Goal: Task Accomplishment & Management: Use online tool/utility

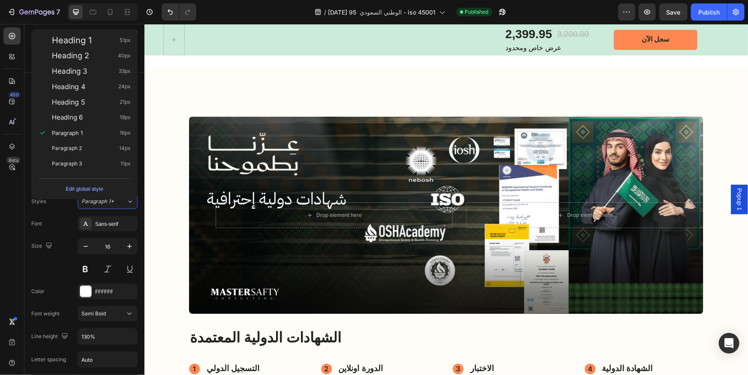
scroll to position [934, 0]
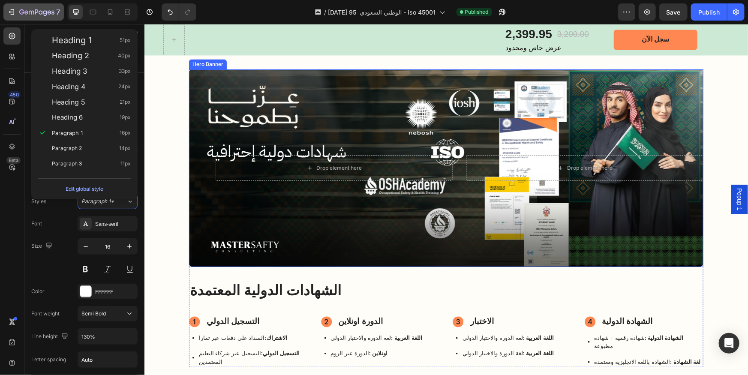
click at [18, 10] on div "7" at bounding box center [33, 12] width 53 height 10
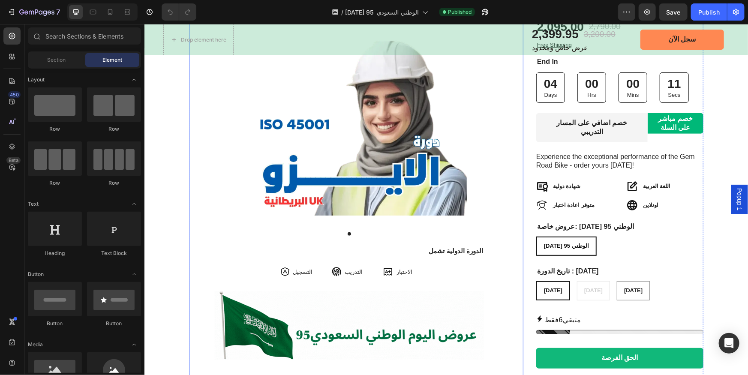
scroll to position [132, 0]
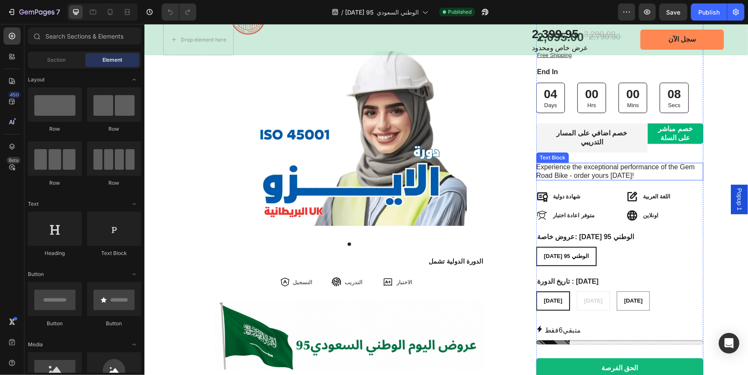
click at [570, 168] on p "Experience the exceptional performance of the Gem Road Bike - order yours today!" at bounding box center [618, 171] width 167 height 18
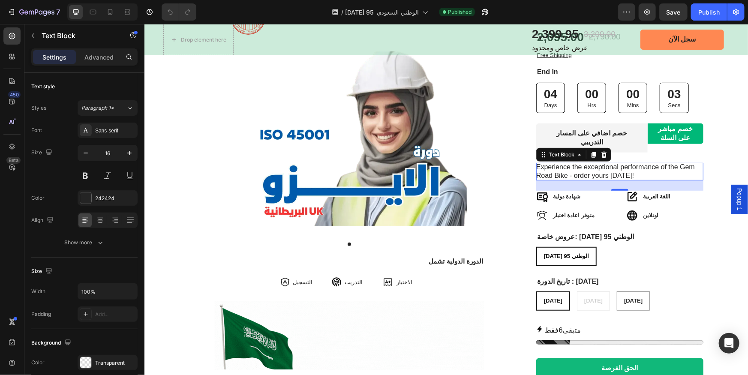
click at [572, 167] on p "Experience the exceptional performance of the Gem Road Bike - order yours today!" at bounding box center [618, 171] width 167 height 18
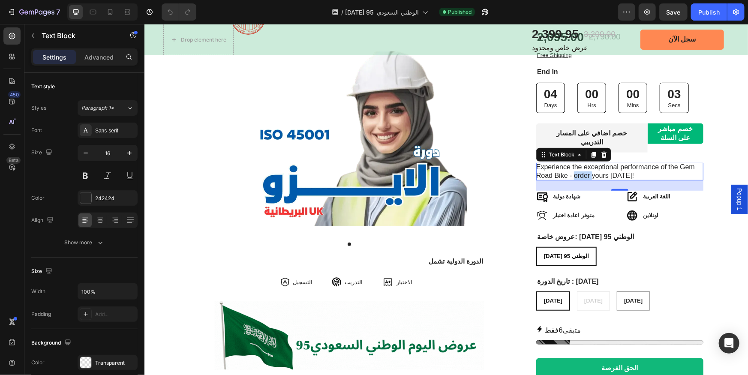
click at [572, 167] on p "Experience the exceptional performance of the Gem Road Bike - order yours today!" at bounding box center [618, 171] width 167 height 18
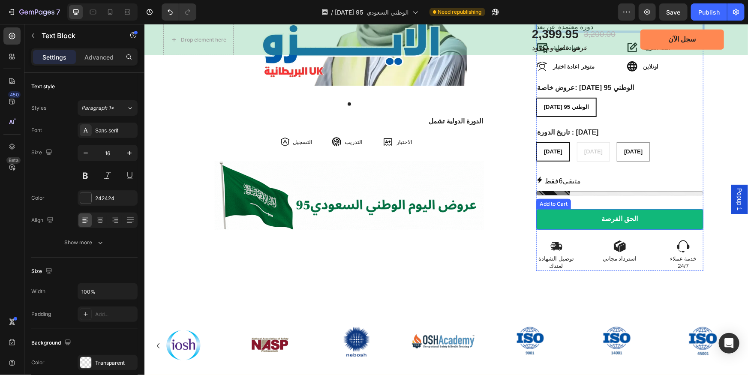
scroll to position [78, 0]
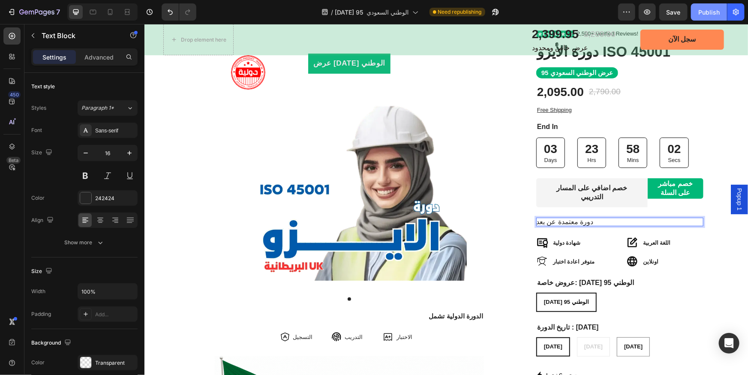
click at [703, 13] on div "Publish" at bounding box center [708, 12] width 21 height 9
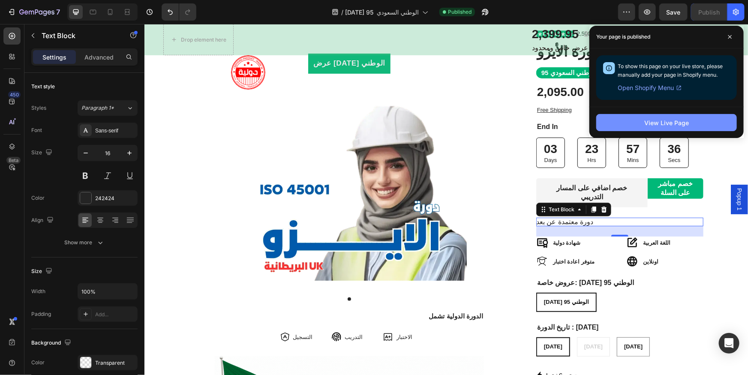
click at [677, 126] on div "View Live Page" at bounding box center [666, 122] width 45 height 9
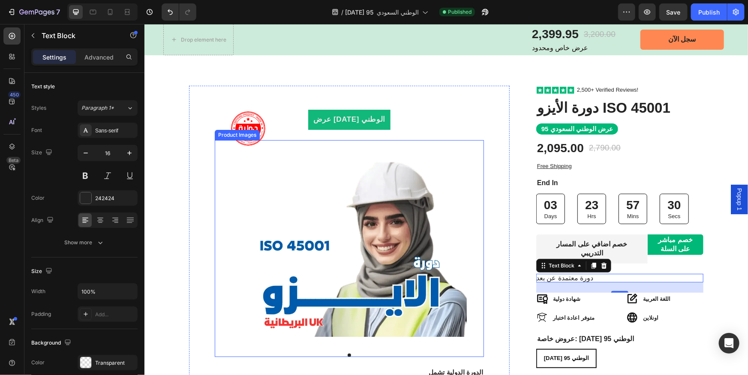
scroll to position [0, 0]
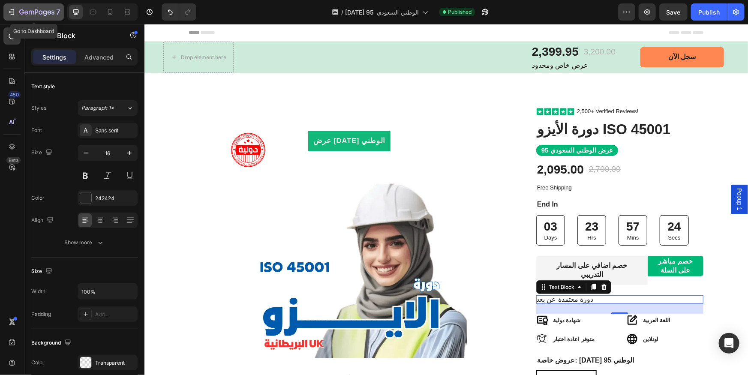
click at [33, 11] on icon "button" at bounding box center [31, 13] width 5 height 4
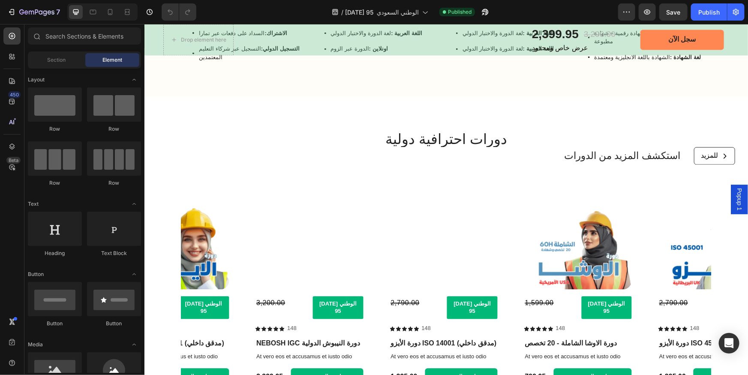
scroll to position [1012, 0]
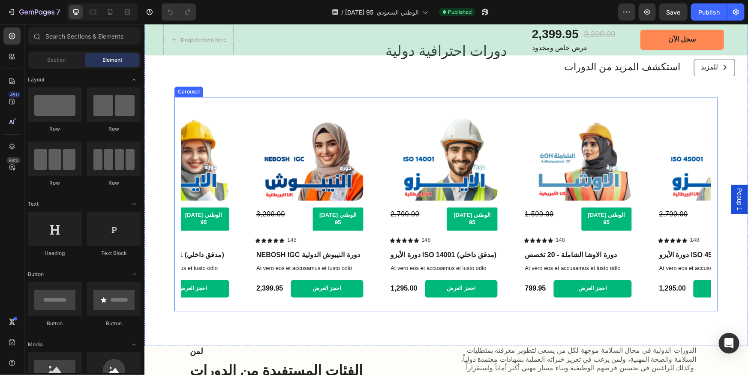
click at [695, 200] on icon "Carousel Next Arrow" at bounding box center [699, 203] width 10 height 10
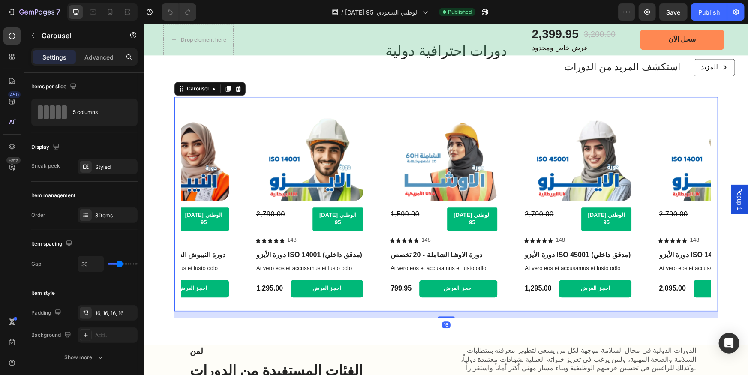
click at [694, 200] on icon "Carousel Next Arrow" at bounding box center [699, 203] width 10 height 10
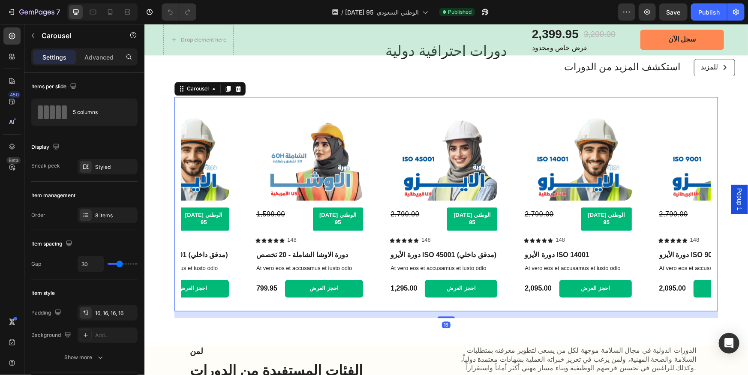
click at [694, 200] on icon "Carousel Next Arrow" at bounding box center [699, 203] width 10 height 10
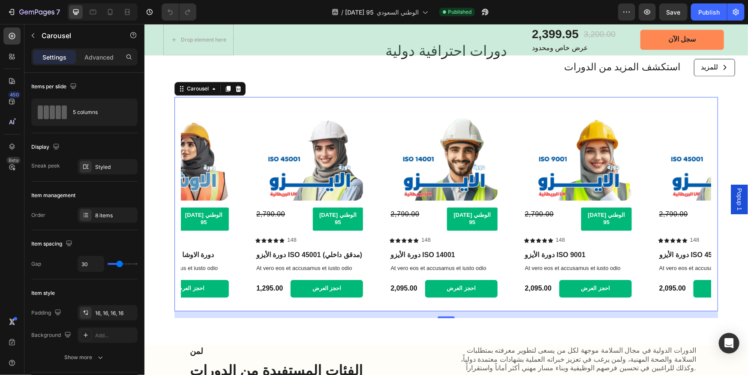
click at [694, 200] on icon "Carousel Next Arrow" at bounding box center [699, 203] width 10 height 10
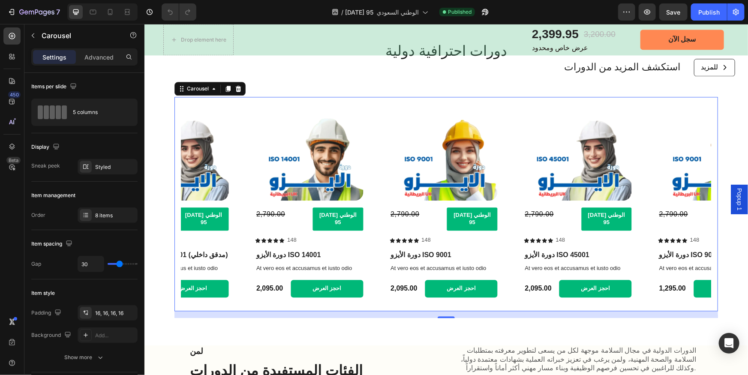
click at [694, 200] on icon "Carousel Next Arrow" at bounding box center [699, 203] width 10 height 10
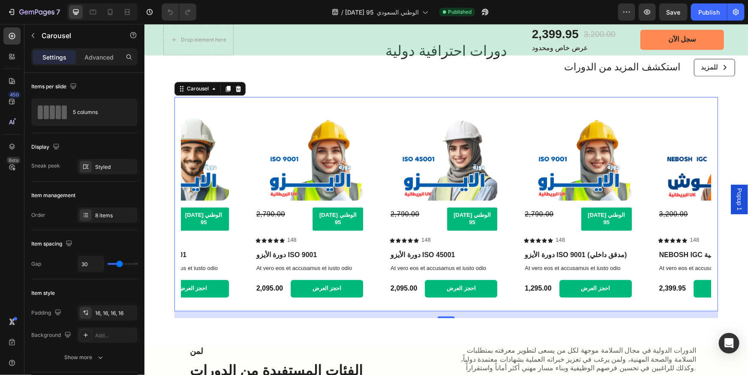
click at [694, 200] on icon "Carousel Next Arrow" at bounding box center [699, 203] width 10 height 10
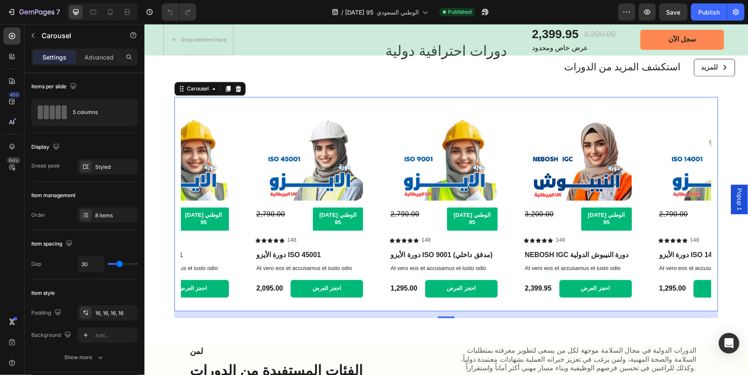
click at [694, 200] on icon "Carousel Next Arrow" at bounding box center [699, 203] width 10 height 10
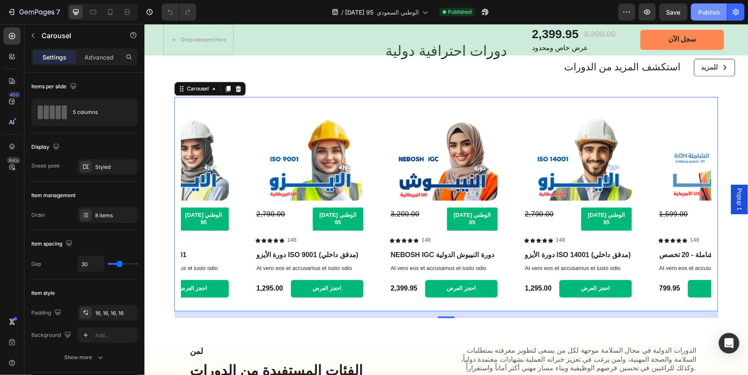
click at [715, 9] on div "Publish" at bounding box center [708, 12] width 21 height 9
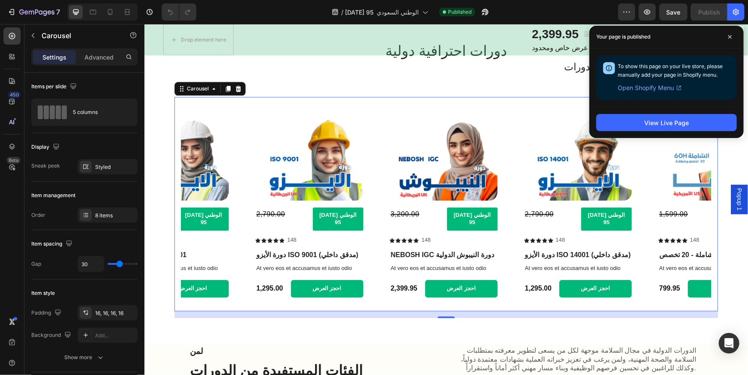
click at [694, 198] on icon "Carousel Next Arrow" at bounding box center [699, 203] width 10 height 10
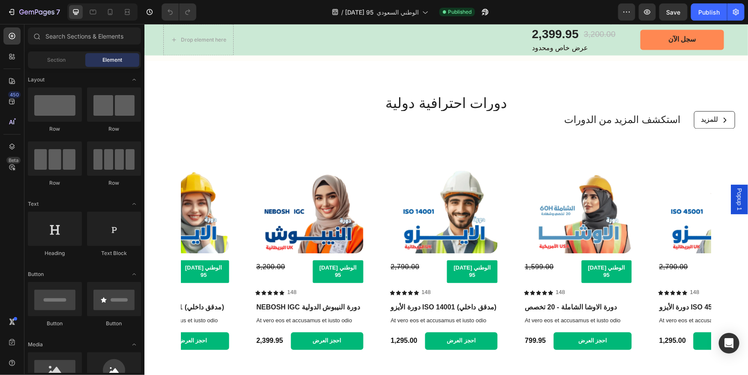
scroll to position [973, 0]
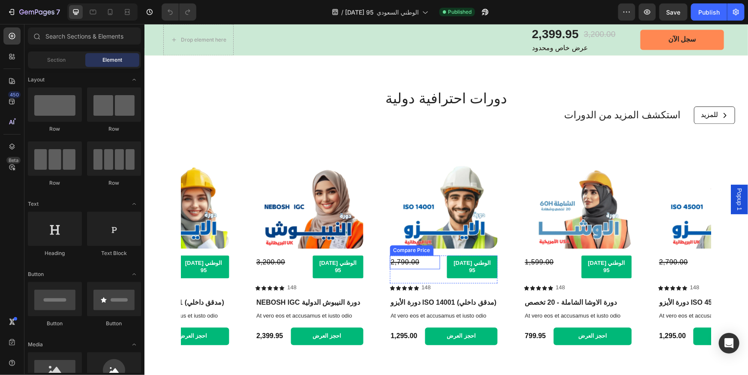
click at [406, 255] on div "2,790.00" at bounding box center [414, 262] width 51 height 14
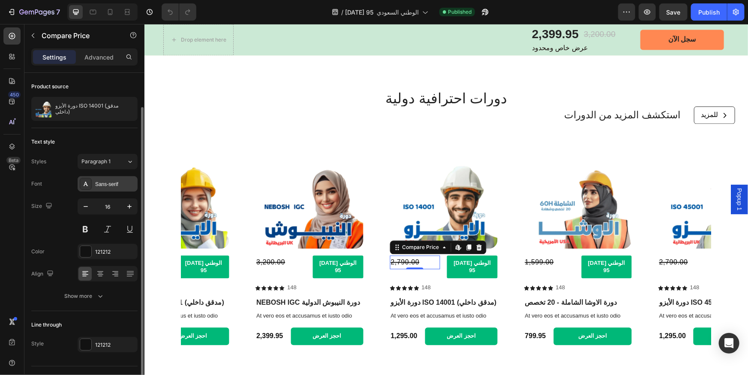
scroll to position [18, 0]
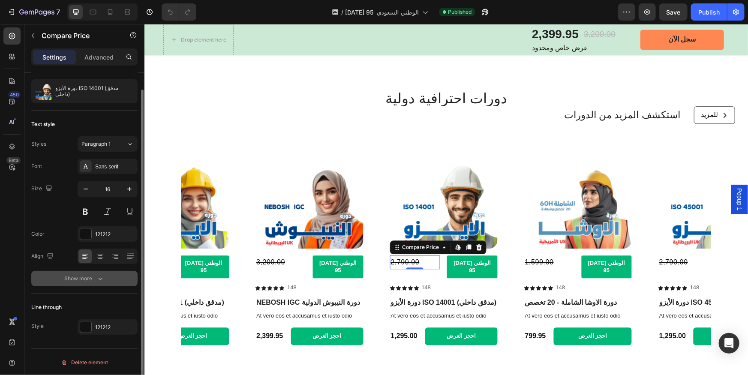
click at [105, 278] on button "Show more" at bounding box center [84, 278] width 106 height 15
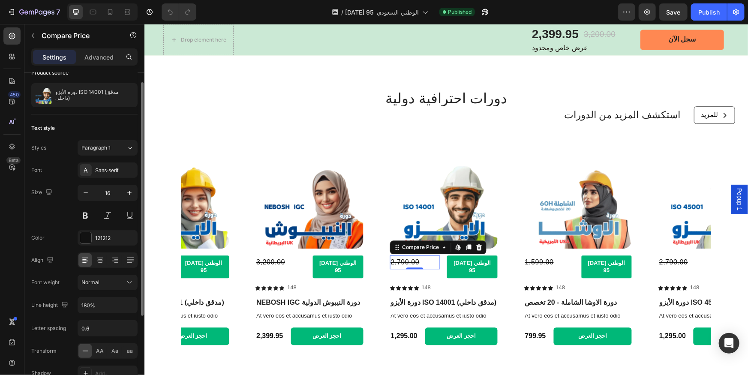
scroll to position [0, 0]
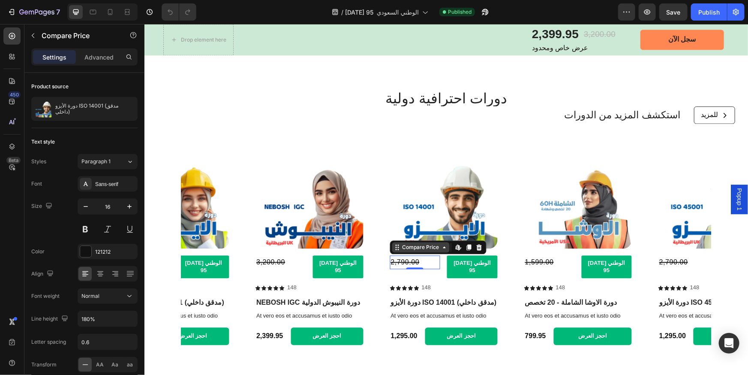
click at [420, 243] on div "Compare Price" at bounding box center [420, 247] width 40 height 8
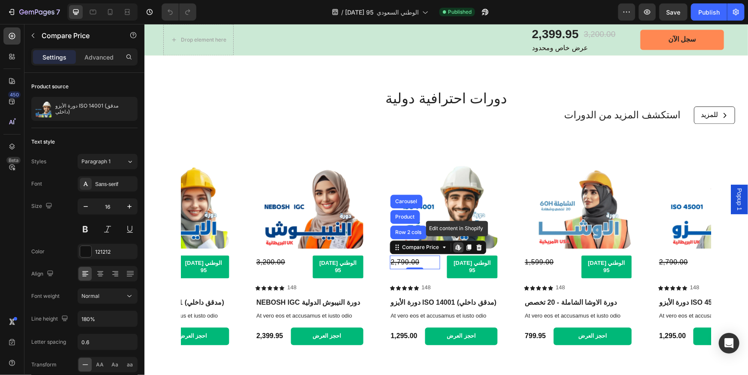
click at [458, 244] on icon at bounding box center [458, 246] width 1 height 4
click at [24, 15] on icon "button" at bounding box center [36, 12] width 35 height 7
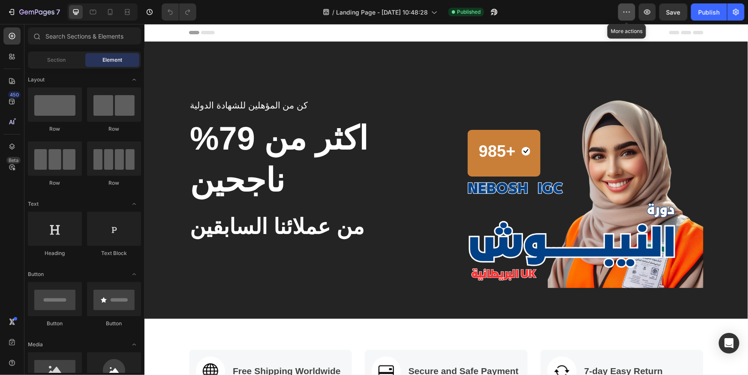
click at [628, 15] on icon "button" at bounding box center [626, 12] width 9 height 9
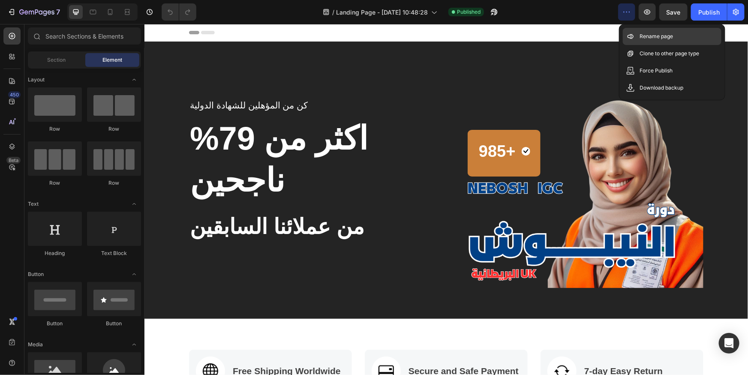
click at [640, 36] on p "Rename page" at bounding box center [656, 36] width 33 height 9
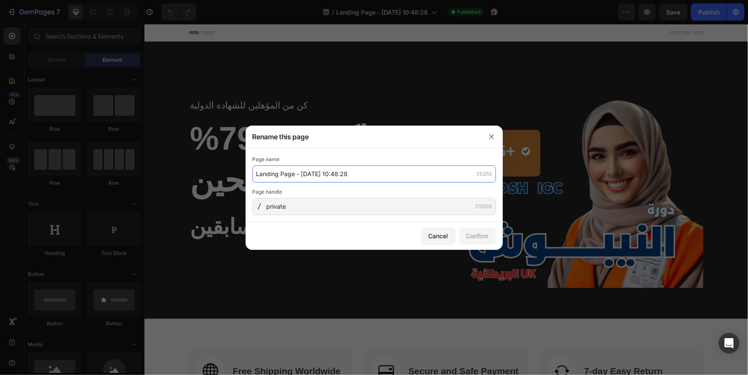
click at [359, 173] on input "Landing Page - Aug 11, 10:48:28" at bounding box center [373, 173] width 243 height 17
type input "شريك تعليم النيبوش"
click at [484, 239] on div "Confirm" at bounding box center [477, 235] width 22 height 9
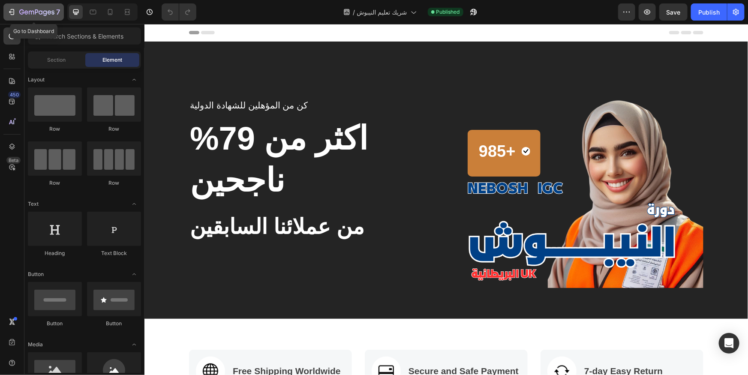
click at [17, 13] on div "7" at bounding box center [33, 12] width 53 height 10
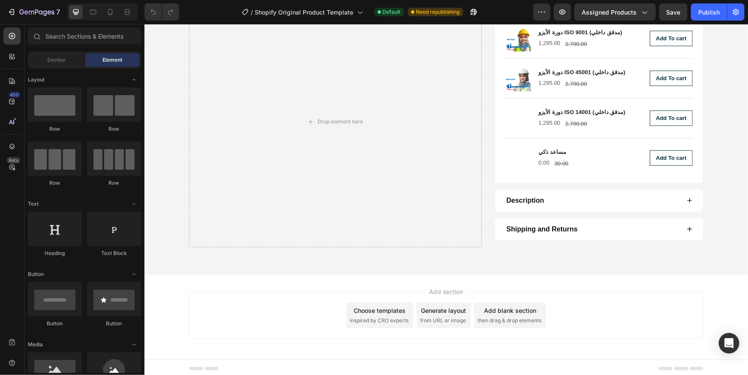
scroll to position [2224, 0]
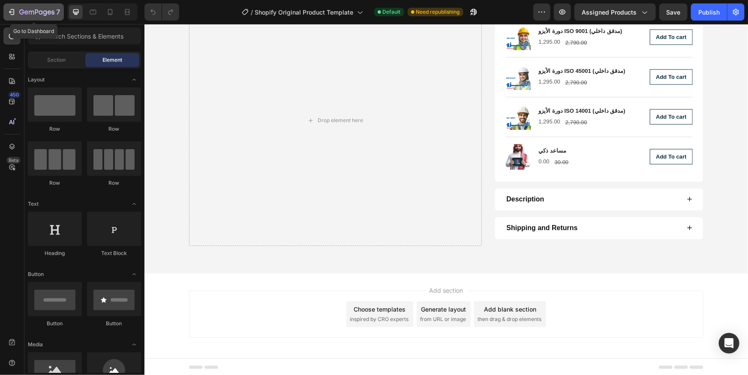
click at [42, 15] on icon "button" at bounding box center [36, 12] width 35 height 7
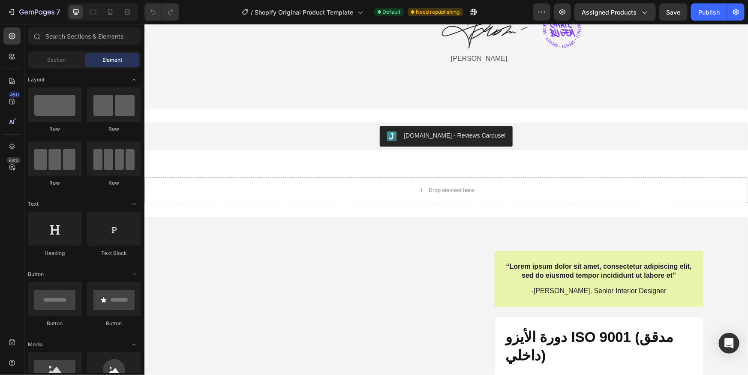
scroll to position [1908, 0]
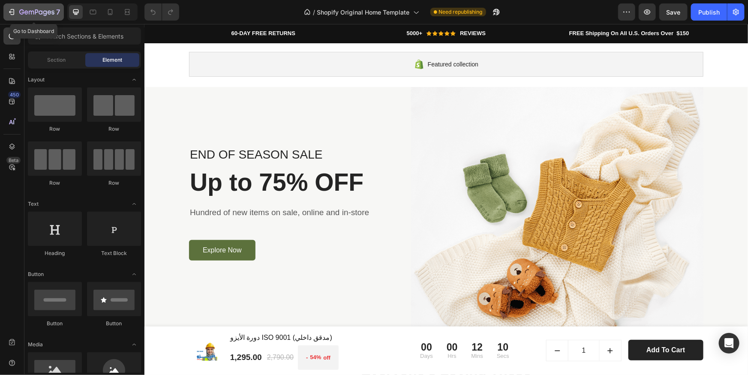
click at [17, 14] on div "7" at bounding box center [33, 12] width 53 height 10
